Goal: Information Seeking & Learning: Learn about a topic

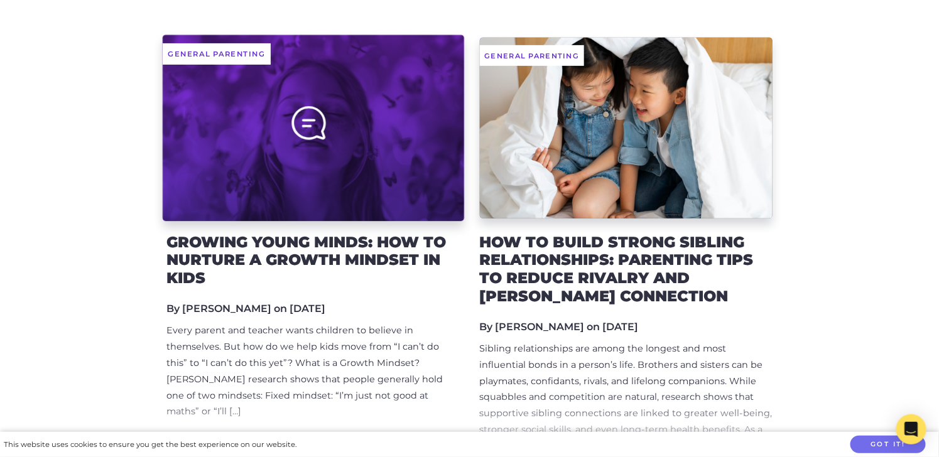
scroll to position [218, 0]
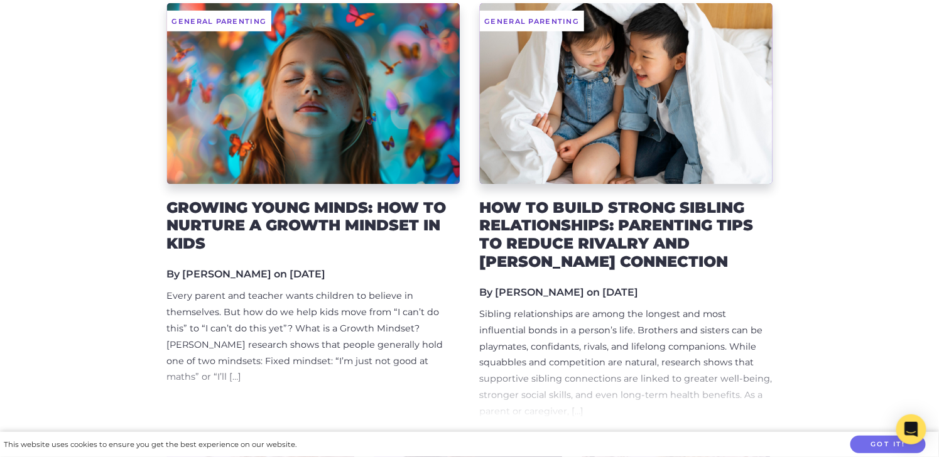
click at [347, 208] on h2 "Growing Young Minds: How to Nurture a Growth Mindset in Kids" at bounding box center [313, 226] width 293 height 54
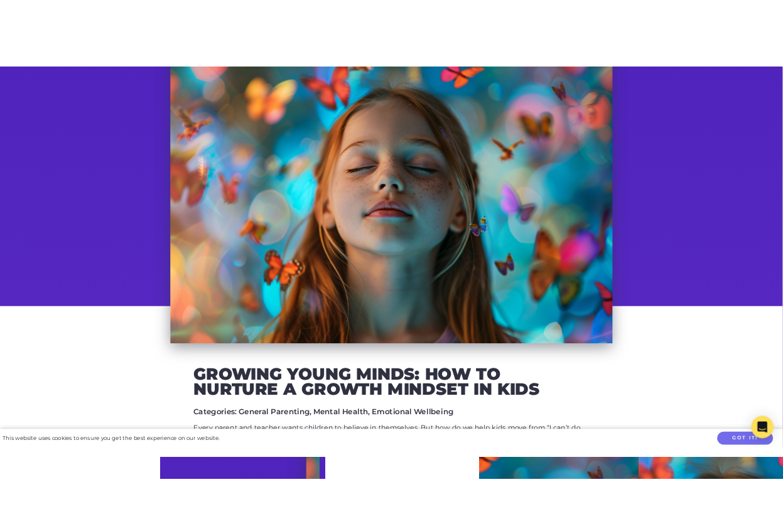
scroll to position [122, 0]
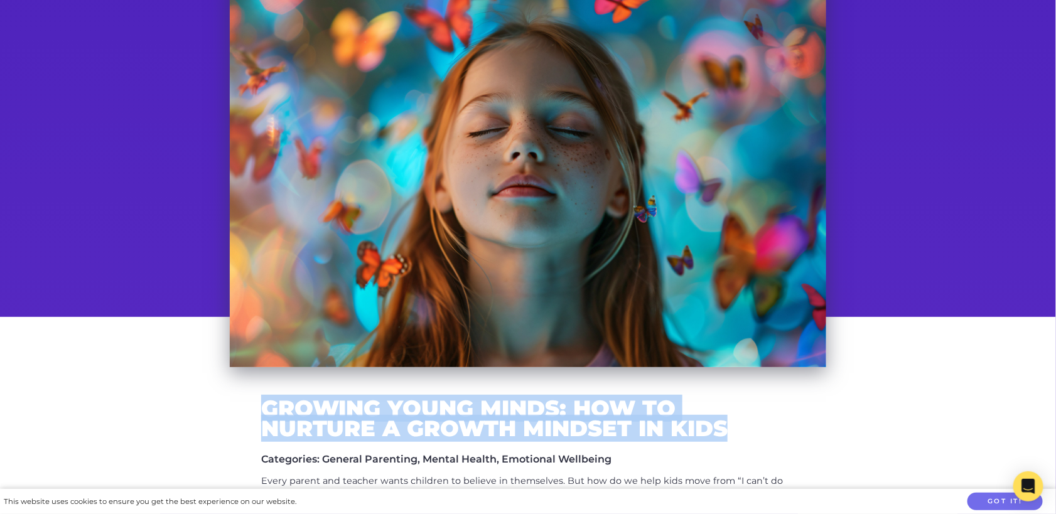
drag, startPoint x: 264, startPoint y: 411, endPoint x: 730, endPoint y: 427, distance: 466.1
click at [730, 427] on h2 "Growing Young Minds: How to Nurture a Growth Mindset in Kids" at bounding box center [528, 419] width 534 height 40
copy h2 "Growing Young Minds: How to Nurture a Growth Mindset in Kids"
